Goal: Task Accomplishment & Management: Use online tool/utility

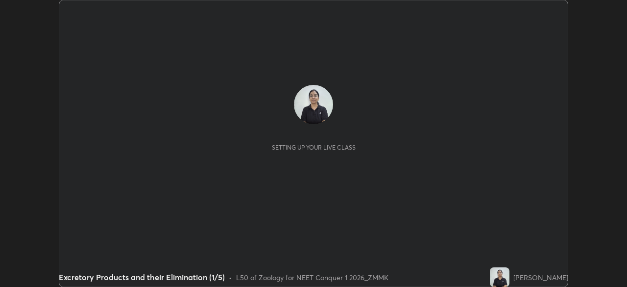
scroll to position [287, 626]
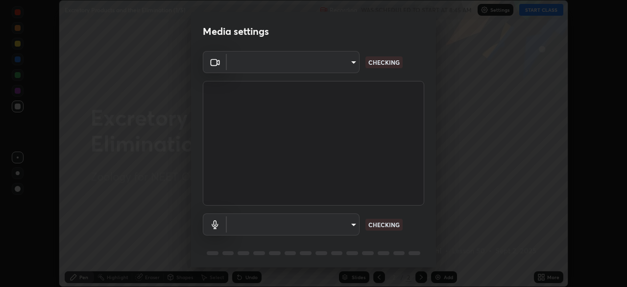
type input "ad6597066c7fc2f7d8a9df135791801f2c5e1b342417c3fbae4c684dc851fcd2"
type input "6c5f27f7fd62254699a83ab764337deb6757b351bfc8fa0988cc7da684c50376"
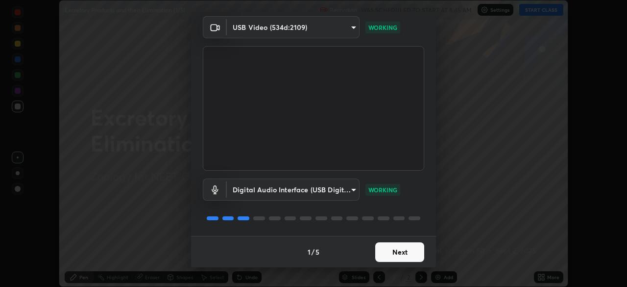
click at [408, 250] on button "Next" at bounding box center [399, 252] width 49 height 20
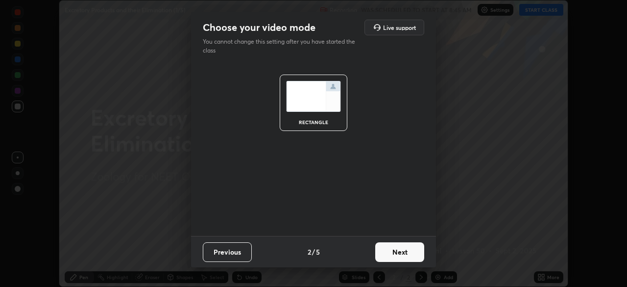
click at [407, 250] on button "Next" at bounding box center [399, 252] width 49 height 20
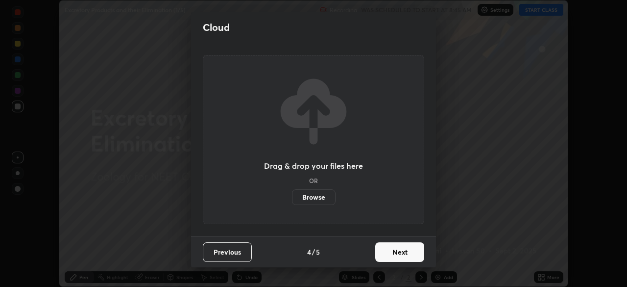
click at [408, 249] on button "Next" at bounding box center [399, 252] width 49 height 20
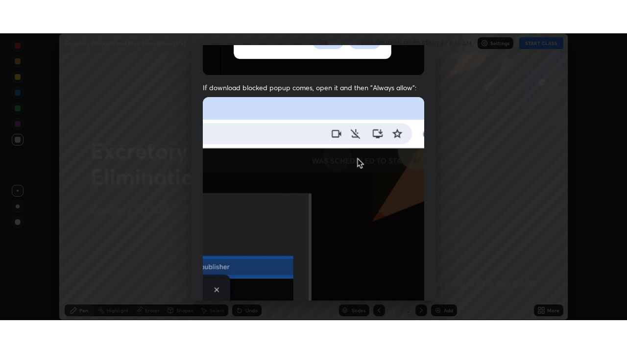
scroll to position [235, 0]
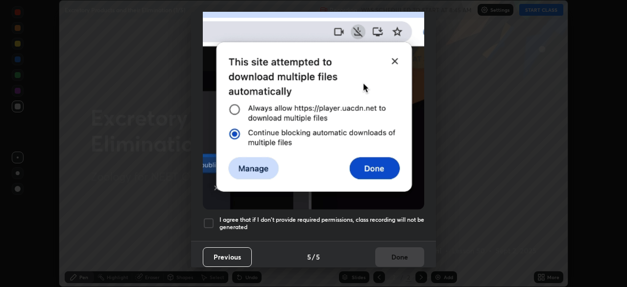
click at [208, 220] on div at bounding box center [209, 223] width 12 height 12
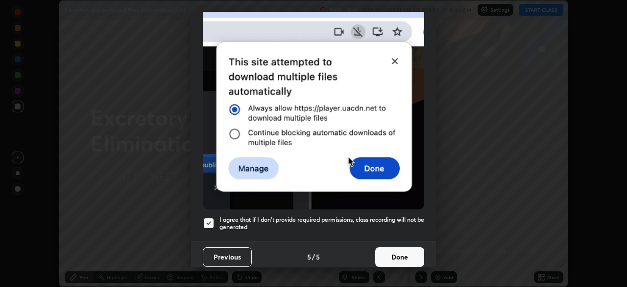
click at [398, 250] on button "Done" at bounding box center [399, 257] width 49 height 20
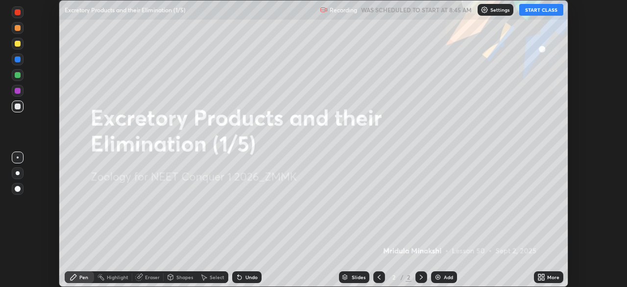
click at [543, 278] on icon at bounding box center [543, 278] width 2 height 2
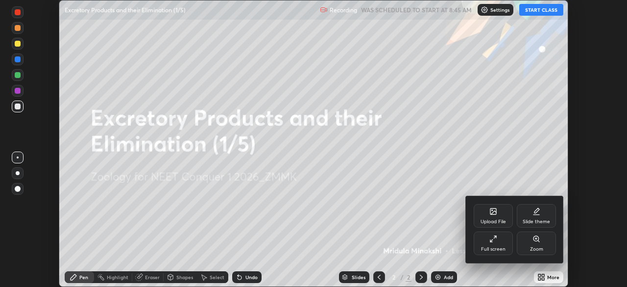
click at [492, 246] on div "Full screen" at bounding box center [493, 248] width 24 height 5
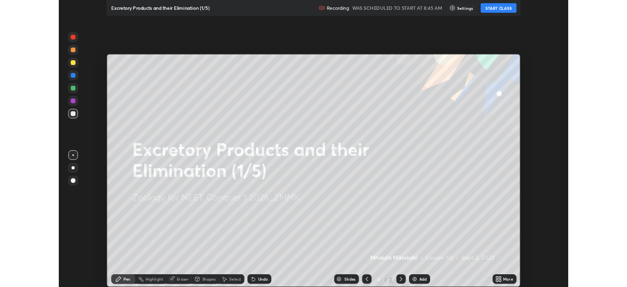
scroll to position [353, 627]
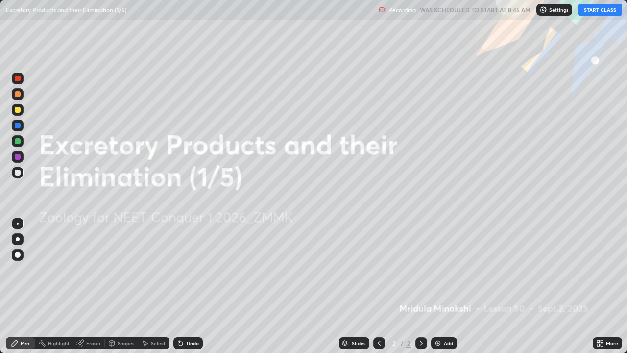
click at [605, 12] on button "START CLASS" at bounding box center [600, 10] width 44 height 12
click at [448, 286] on div "Add" at bounding box center [448, 342] width 9 height 5
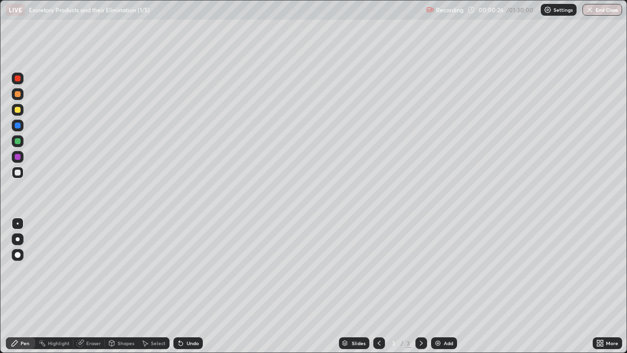
click at [20, 143] on div at bounding box center [18, 141] width 12 height 12
click at [22, 172] on div at bounding box center [18, 173] width 12 height 12
click at [20, 171] on div at bounding box center [18, 172] width 6 height 6
click at [18, 141] on div at bounding box center [18, 141] width 6 height 6
click at [18, 175] on div at bounding box center [18, 172] width 6 height 6
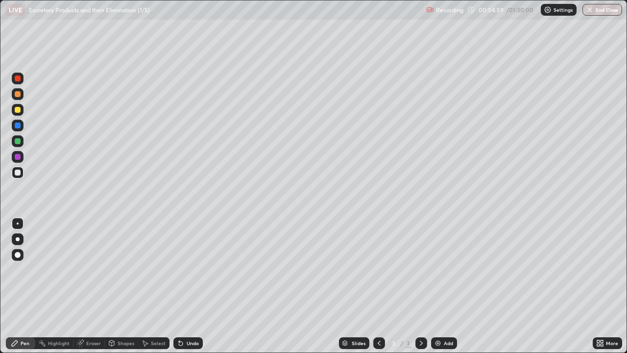
click at [18, 78] on div at bounding box center [18, 78] width 6 height 6
click at [20, 140] on div at bounding box center [18, 141] width 6 height 6
click at [92, 286] on div "Eraser" at bounding box center [88, 343] width 31 height 12
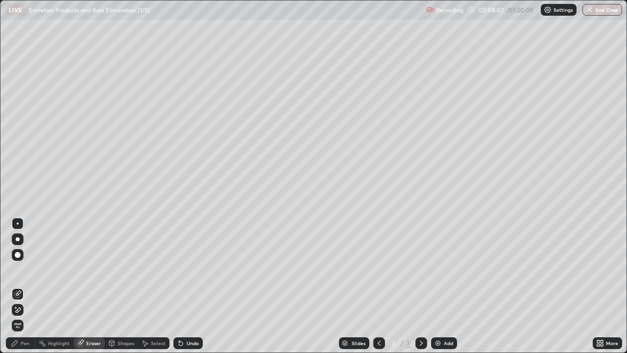
click at [29, 286] on div "Pen" at bounding box center [25, 342] width 9 height 5
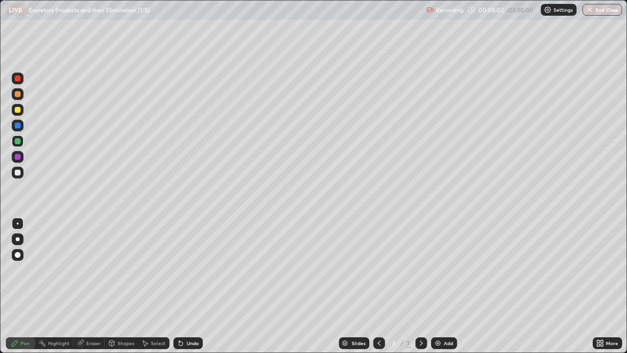
click at [19, 170] on div at bounding box center [18, 172] width 6 height 6
click at [97, 286] on div "Eraser" at bounding box center [93, 342] width 15 height 5
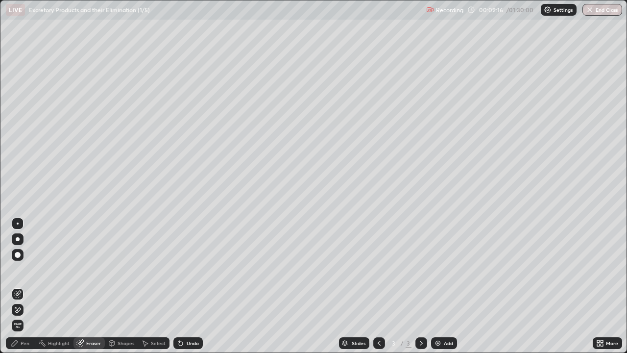
click at [27, 286] on div "Pen" at bounding box center [25, 342] width 9 height 5
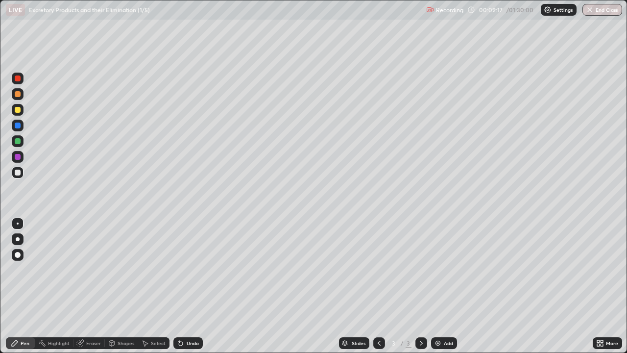
click at [18, 172] on div at bounding box center [18, 172] width 6 height 6
click at [94, 286] on div "Eraser" at bounding box center [93, 342] width 15 height 5
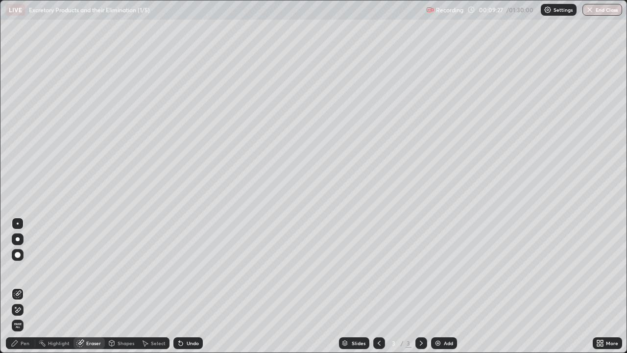
click at [25, 286] on div "Pen" at bounding box center [25, 342] width 9 height 5
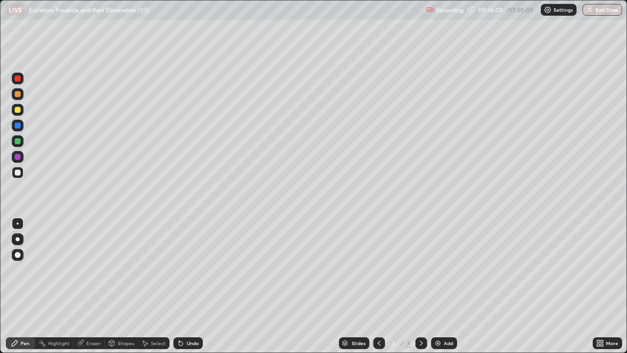
click at [18, 78] on div at bounding box center [18, 78] width 6 height 6
click at [448, 286] on div "Add" at bounding box center [448, 342] width 9 height 5
click at [20, 143] on div at bounding box center [18, 141] width 6 height 6
click at [18, 79] on div at bounding box center [18, 78] width 6 height 6
click at [21, 79] on div at bounding box center [18, 78] width 12 height 12
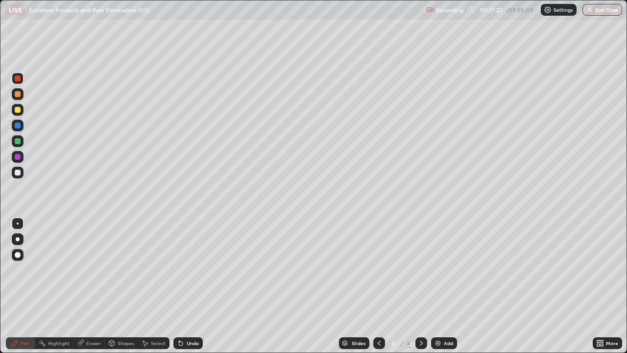
click at [21, 172] on div at bounding box center [18, 173] width 12 height 12
click at [20, 140] on div at bounding box center [18, 141] width 6 height 6
click at [19, 77] on div at bounding box center [18, 78] width 6 height 6
click at [20, 141] on div at bounding box center [18, 141] width 6 height 6
click at [18, 172] on div at bounding box center [18, 172] width 6 height 6
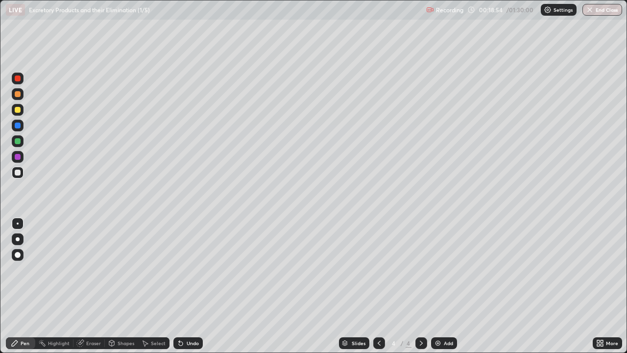
click at [18, 78] on div at bounding box center [18, 78] width 6 height 6
click at [23, 140] on div at bounding box center [18, 141] width 12 height 12
click at [22, 174] on div at bounding box center [18, 173] width 12 height 12
click at [16, 143] on div at bounding box center [18, 141] width 6 height 6
click at [21, 111] on div at bounding box center [18, 110] width 12 height 12
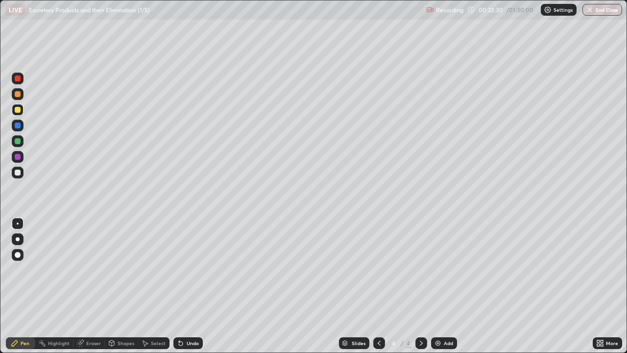
click at [19, 142] on div at bounding box center [18, 141] width 6 height 6
click at [449, 286] on div "Add" at bounding box center [448, 342] width 9 height 5
click at [20, 143] on div at bounding box center [18, 141] width 6 height 6
click at [88, 286] on div "Eraser" at bounding box center [93, 342] width 15 height 5
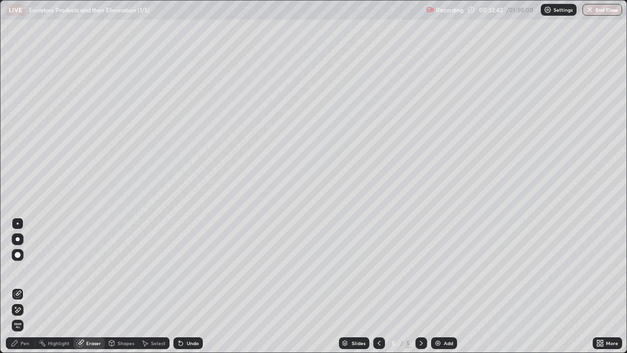
click at [24, 286] on div "Pen" at bounding box center [25, 342] width 9 height 5
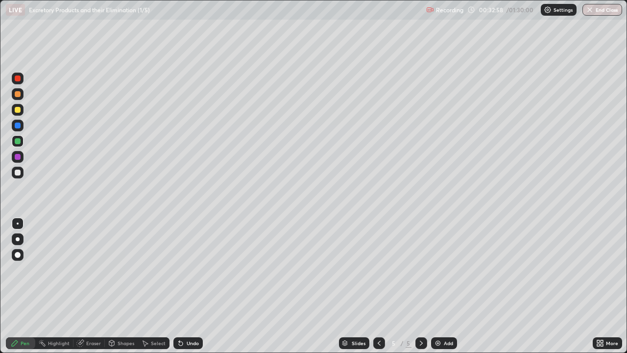
click at [14, 286] on div at bounding box center [18, 275] width 16 height 118
click at [12, 286] on div at bounding box center [18, 275] width 16 height 118
click at [18, 172] on div at bounding box center [18, 172] width 6 height 6
click at [23, 109] on div at bounding box center [18, 110] width 12 height 12
click at [16, 145] on div at bounding box center [18, 141] width 12 height 12
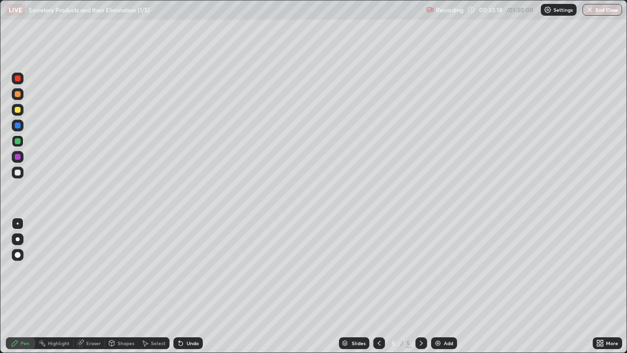
click at [20, 110] on div at bounding box center [18, 110] width 6 height 6
click at [20, 142] on div at bounding box center [18, 141] width 6 height 6
click at [20, 107] on div at bounding box center [18, 110] width 12 height 12
click at [20, 141] on div at bounding box center [18, 141] width 6 height 6
click at [21, 111] on div at bounding box center [18, 110] width 12 height 12
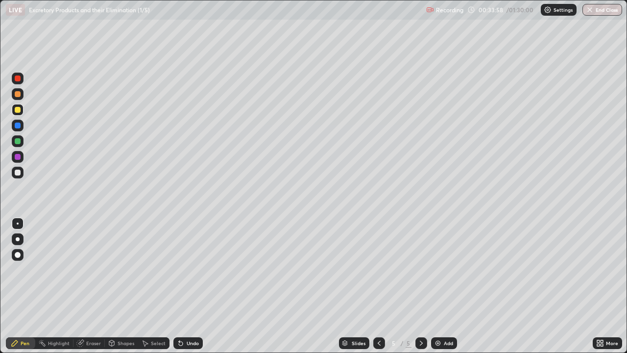
click at [18, 141] on div at bounding box center [18, 141] width 6 height 6
click at [19, 110] on div at bounding box center [18, 110] width 6 height 6
click at [18, 142] on div at bounding box center [18, 141] width 6 height 6
click at [94, 286] on div "Eraser" at bounding box center [93, 342] width 15 height 5
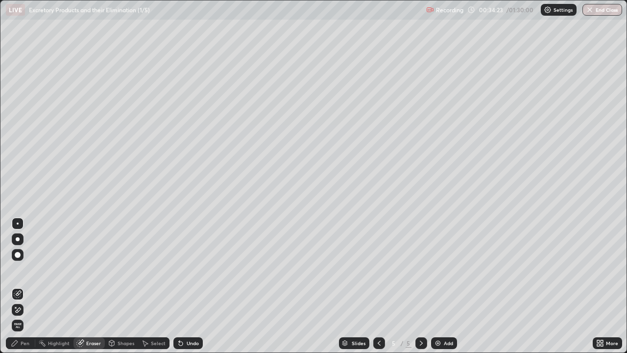
click at [24, 286] on div "Pen" at bounding box center [20, 343] width 29 height 20
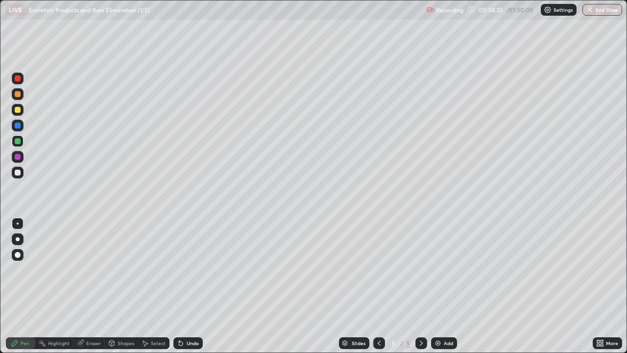
click at [21, 139] on div at bounding box center [18, 141] width 12 height 12
click at [18, 110] on div at bounding box center [18, 110] width 6 height 6
click at [20, 140] on div at bounding box center [18, 141] width 6 height 6
click at [19, 110] on div at bounding box center [18, 110] width 6 height 6
click at [18, 142] on div at bounding box center [18, 141] width 6 height 6
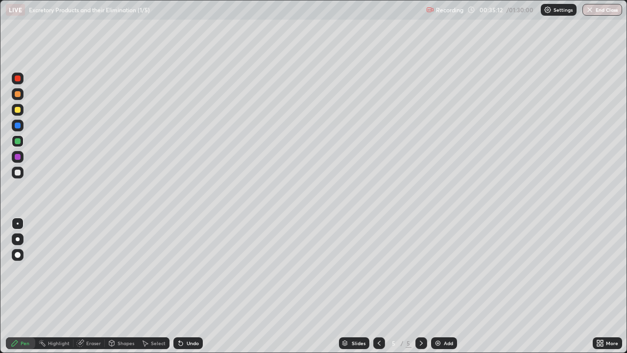
click at [95, 286] on div "Eraser" at bounding box center [93, 342] width 15 height 5
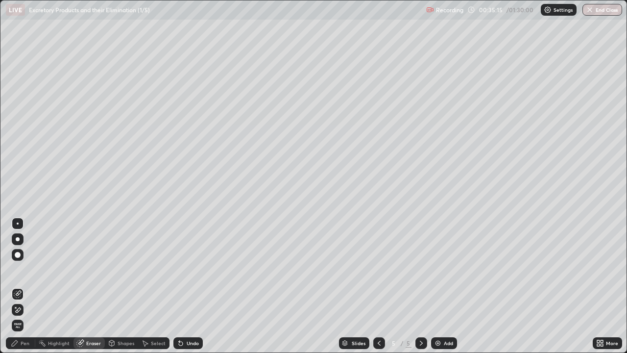
click at [28, 286] on div "Pen" at bounding box center [25, 342] width 9 height 5
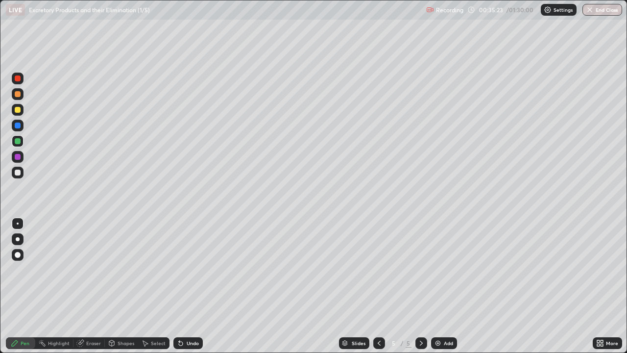
click at [21, 112] on div at bounding box center [18, 110] width 12 height 12
click at [19, 142] on div at bounding box center [18, 141] width 6 height 6
click at [21, 114] on div at bounding box center [18, 110] width 12 height 12
click at [20, 140] on div at bounding box center [18, 141] width 6 height 6
click at [18, 172] on div at bounding box center [18, 172] width 6 height 6
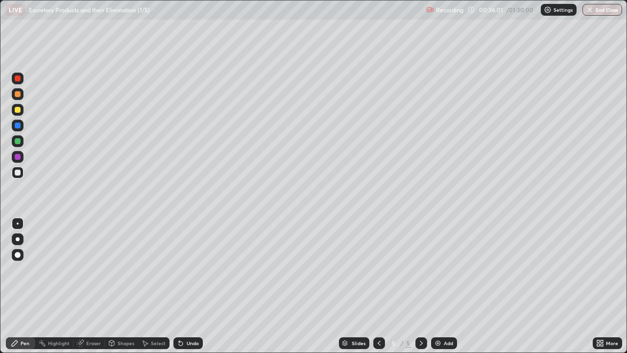
click at [21, 109] on div at bounding box center [18, 110] width 12 height 12
click at [18, 141] on div at bounding box center [18, 141] width 6 height 6
click at [18, 171] on div at bounding box center [18, 172] width 6 height 6
click at [99, 286] on div "Eraser" at bounding box center [93, 342] width 15 height 5
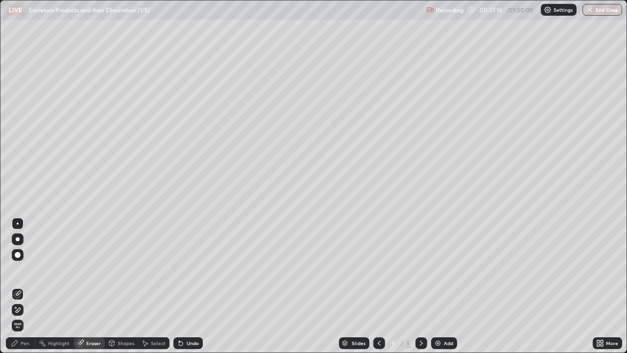
click at [31, 286] on div "Pen" at bounding box center [20, 343] width 29 height 12
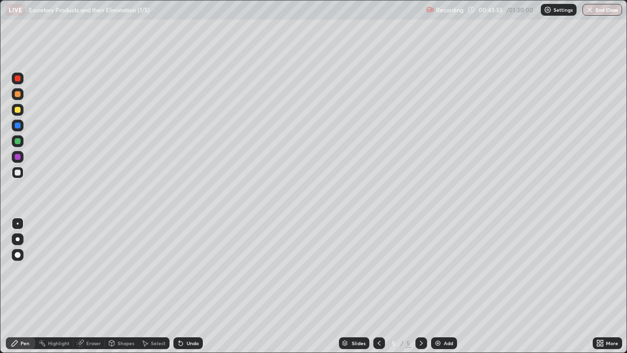
click at [449, 286] on div "Add" at bounding box center [448, 342] width 9 height 5
click at [19, 143] on div at bounding box center [18, 141] width 6 height 6
click at [20, 173] on div at bounding box center [18, 172] width 6 height 6
click at [21, 141] on div at bounding box center [18, 141] width 12 height 12
click at [22, 110] on div at bounding box center [18, 110] width 12 height 12
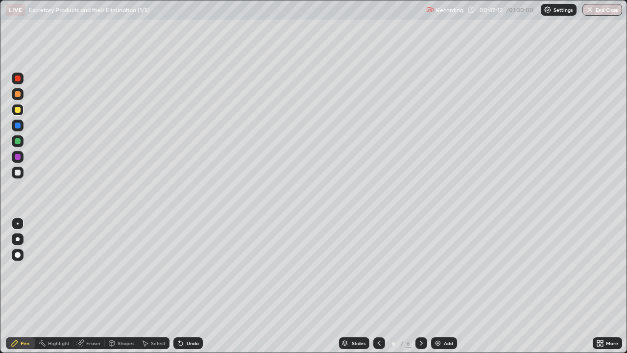
click at [22, 142] on div at bounding box center [18, 141] width 12 height 12
click at [89, 286] on div "Eraser" at bounding box center [93, 342] width 15 height 5
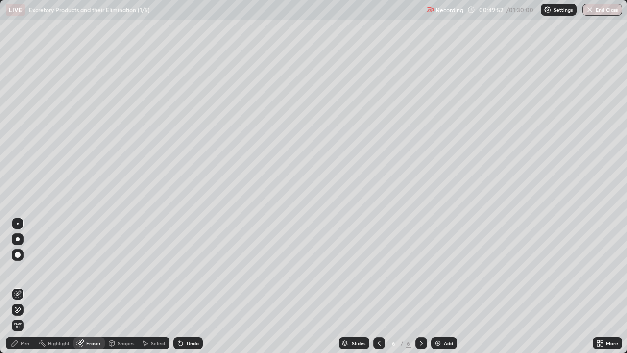
click at [24, 286] on div "Pen" at bounding box center [25, 342] width 9 height 5
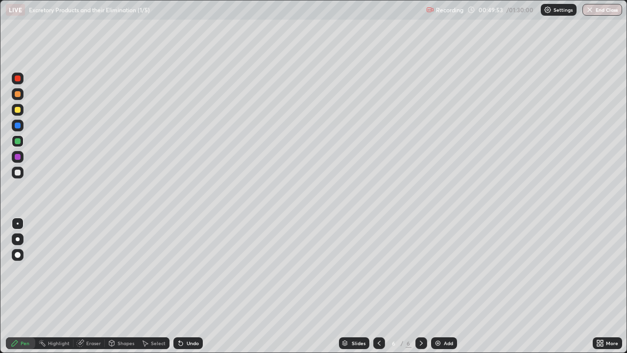
click at [21, 115] on div at bounding box center [18, 110] width 12 height 12
click at [21, 78] on div at bounding box center [18, 78] width 12 height 12
click at [20, 127] on div at bounding box center [18, 125] width 6 height 6
click at [22, 145] on div at bounding box center [18, 141] width 12 height 12
click at [448, 286] on div "Add" at bounding box center [448, 342] width 9 height 5
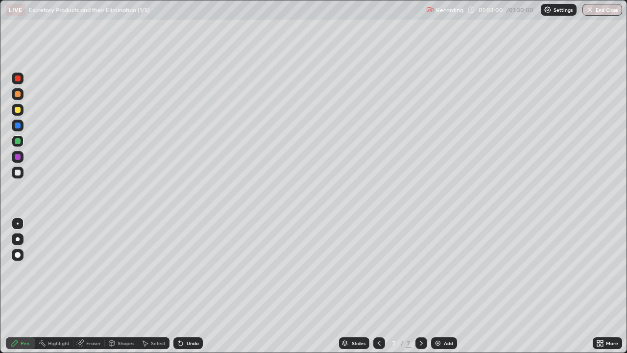
click at [21, 172] on div at bounding box center [18, 173] width 12 height 12
click at [19, 139] on div at bounding box center [18, 141] width 6 height 6
click at [90, 286] on div "Eraser" at bounding box center [93, 342] width 15 height 5
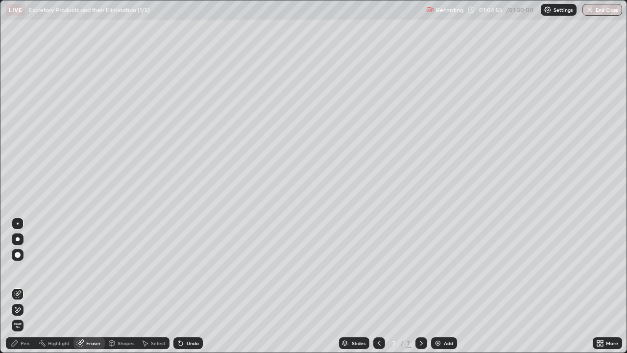
click at [25, 286] on div "Pen" at bounding box center [25, 342] width 9 height 5
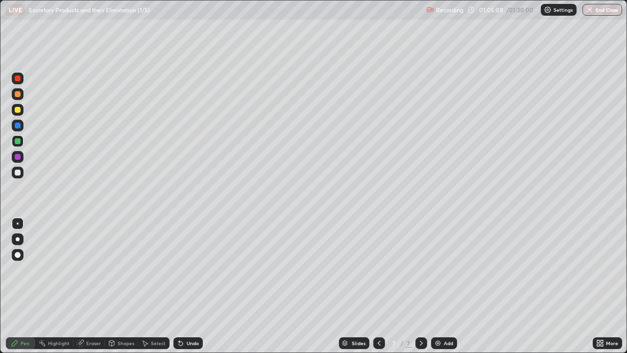
click at [22, 175] on div at bounding box center [18, 173] width 12 height 12
click at [96, 286] on div "Eraser" at bounding box center [93, 342] width 15 height 5
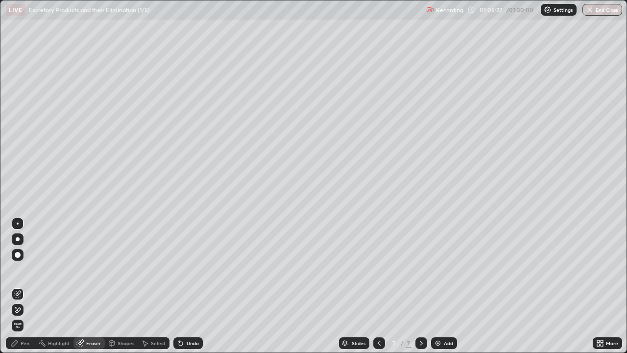
click at [25, 286] on div "Pen" at bounding box center [25, 342] width 9 height 5
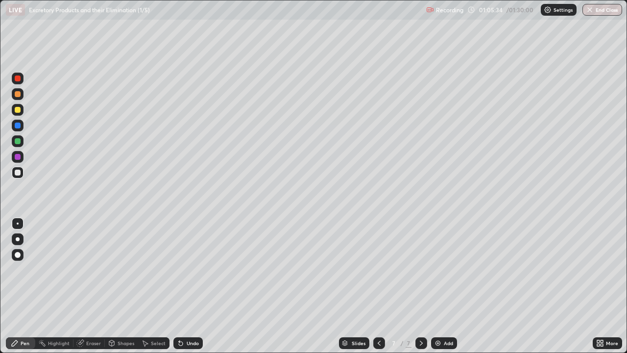
click at [20, 141] on div at bounding box center [18, 141] width 6 height 6
click at [20, 142] on div at bounding box center [18, 141] width 6 height 6
click at [97, 286] on div "Eraser" at bounding box center [88, 343] width 31 height 12
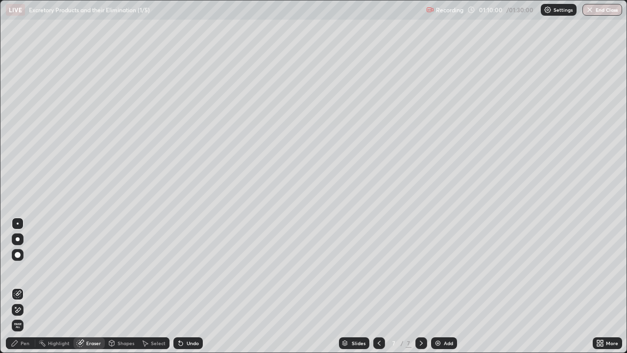
click at [25, 286] on div "Pen" at bounding box center [25, 342] width 9 height 5
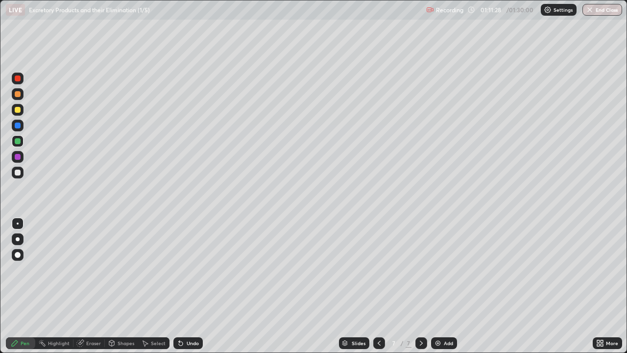
click at [93, 286] on div "Eraser" at bounding box center [93, 342] width 15 height 5
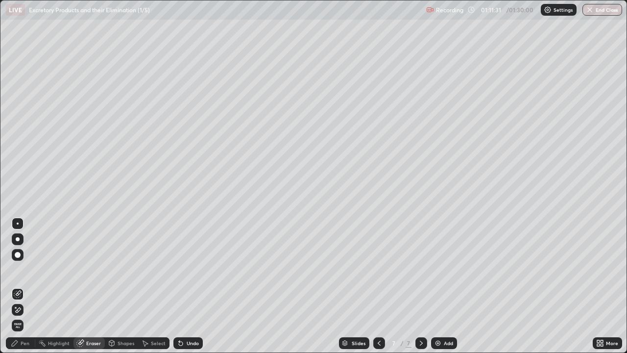
click at [23, 286] on div "Pen" at bounding box center [20, 343] width 29 height 12
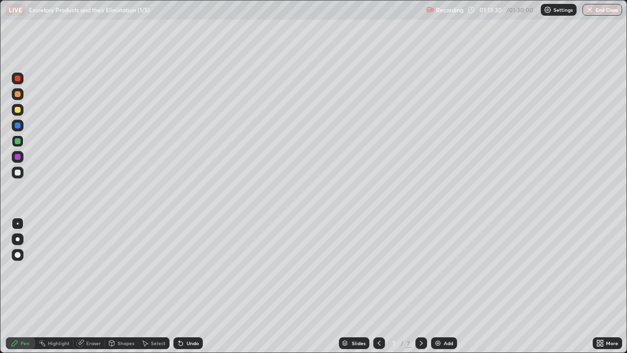
click at [445, 286] on div "Add" at bounding box center [448, 342] width 9 height 5
click at [22, 79] on div at bounding box center [18, 78] width 12 height 12
click at [20, 142] on div at bounding box center [18, 141] width 6 height 6
click at [95, 286] on div "Eraser" at bounding box center [93, 342] width 15 height 5
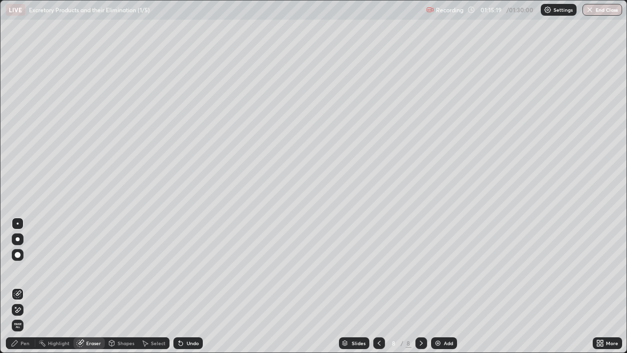
click at [26, 286] on div "Pen" at bounding box center [25, 342] width 9 height 5
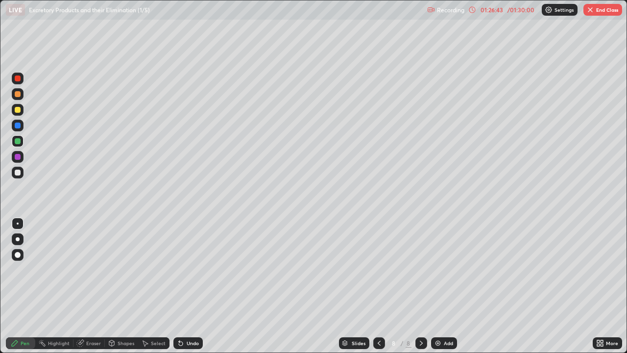
click at [452, 286] on div "Add" at bounding box center [444, 343] width 26 height 12
click at [448, 286] on div "Add" at bounding box center [448, 342] width 9 height 5
click at [22, 142] on div at bounding box center [18, 141] width 12 height 12
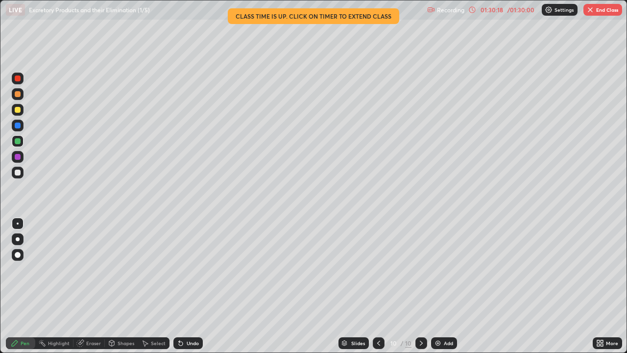
click at [607, 7] on button "End Class" at bounding box center [602, 10] width 39 height 12
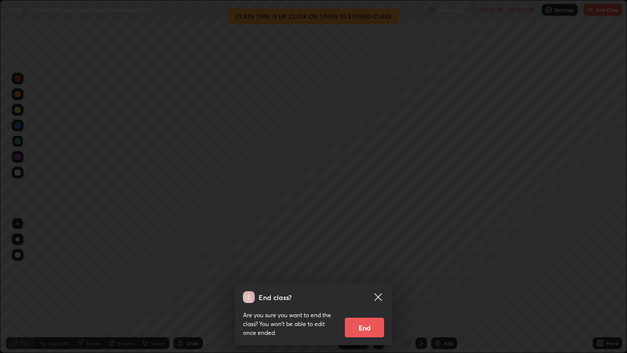
click at [371, 286] on button "End" at bounding box center [364, 327] width 39 height 20
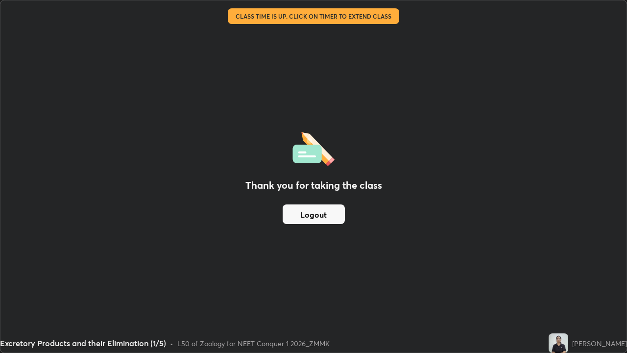
click at [332, 212] on button "Logout" at bounding box center [314, 214] width 62 height 20
click at [6, 286] on div "Excretory Products and their Elimination (1/5)" at bounding box center [83, 343] width 166 height 12
click at [312, 212] on button "Logout" at bounding box center [314, 214] width 62 height 20
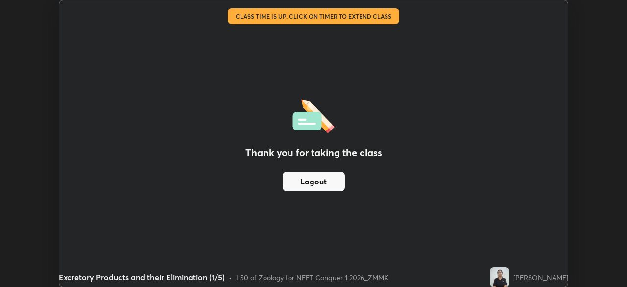
scroll to position [48694, 48354]
